Goal: Information Seeking & Learning: Learn about a topic

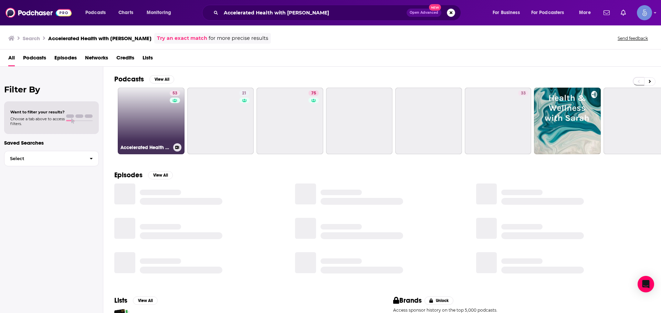
click at [145, 117] on link "53 Accelerated Health with [PERSON_NAME]" at bounding box center [151, 121] width 67 height 67
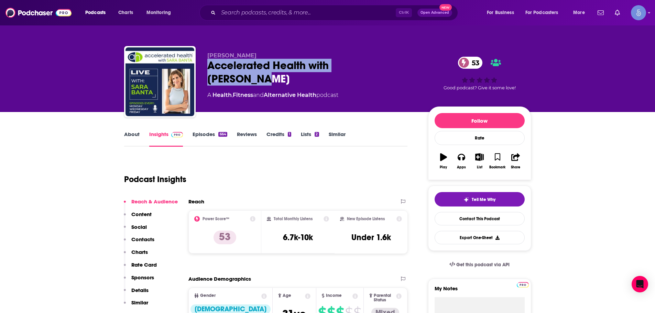
drag, startPoint x: 206, startPoint y: 63, endPoint x: 407, endPoint y: 64, distance: 200.6
click at [407, 64] on div "[PERSON_NAME] Accelerated Health with [PERSON_NAME] 53 A Health , Fitness and A…" at bounding box center [327, 83] width 407 height 74
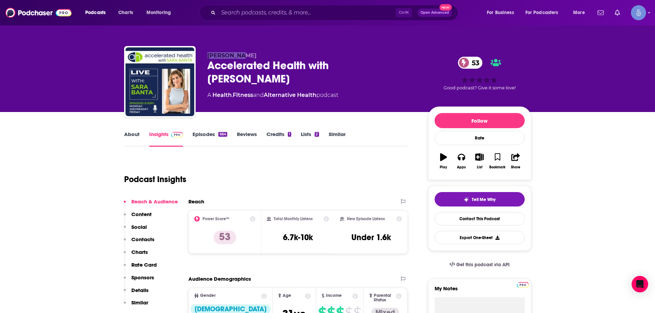
drag, startPoint x: 203, startPoint y: 54, endPoint x: 255, endPoint y: 55, distance: 52.7
click at [255, 55] on div "[PERSON_NAME] Accelerated Health with [PERSON_NAME] 53 A Health , Fitness and A…" at bounding box center [327, 83] width 407 height 74
copy span "[PERSON_NAME]"
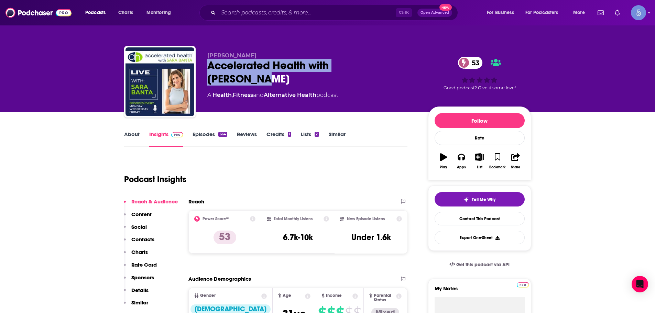
drag, startPoint x: 206, startPoint y: 66, endPoint x: 392, endPoint y: 65, distance: 186.1
click at [392, 65] on div "[PERSON_NAME] Accelerated Health with [PERSON_NAME] 53 A Health , Fitness and A…" at bounding box center [327, 83] width 407 height 74
copy h2 "Accelerated Health with [PERSON_NAME]"
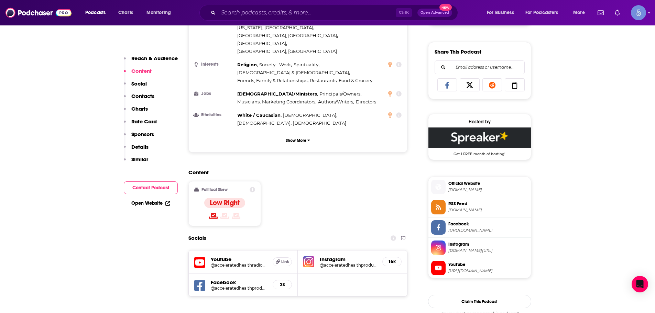
scroll to position [413, 0]
